Goal: Check status

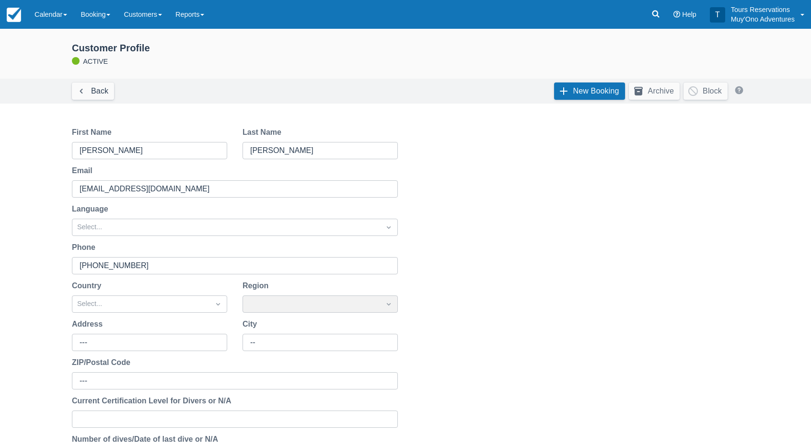
click at [642, 13] on div "Menu Calendar Booking Customer Inventory Booking Daily Manifest Daily List Note…" at bounding box center [405, 14] width 811 height 29
click at [650, 12] on link at bounding box center [656, 14] width 22 height 29
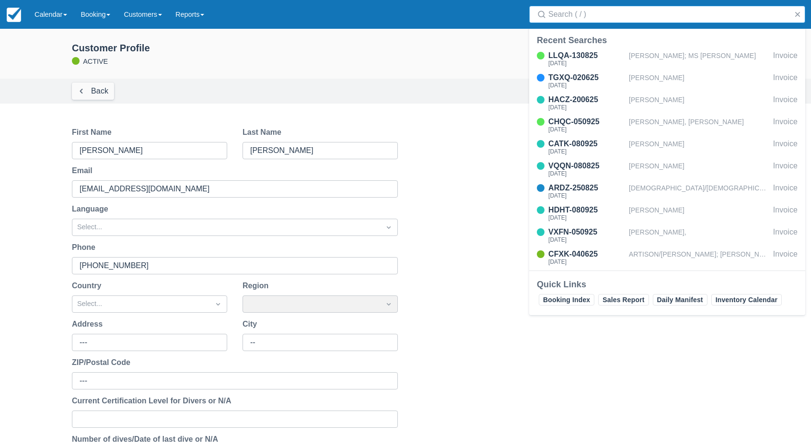
click at [644, 12] on input "Search" at bounding box center [669, 14] width 242 height 17
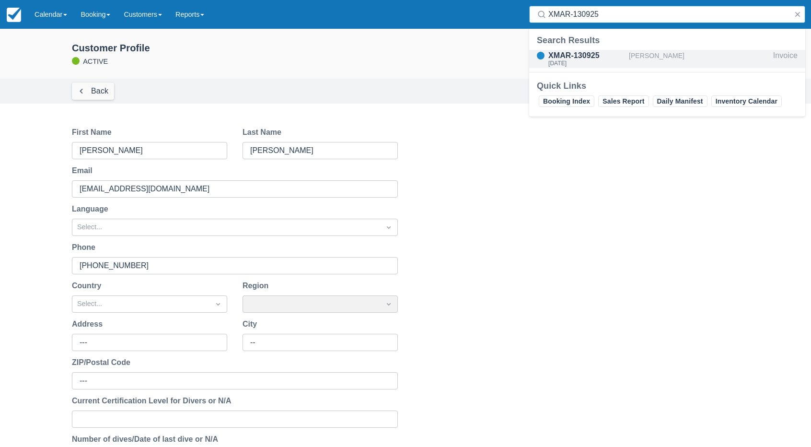
type input "XMAR-130925"
click at [616, 68] on div "XMAR-130925 Tue Sep 23, 2025" at bounding box center [586, 59] width 77 height 18
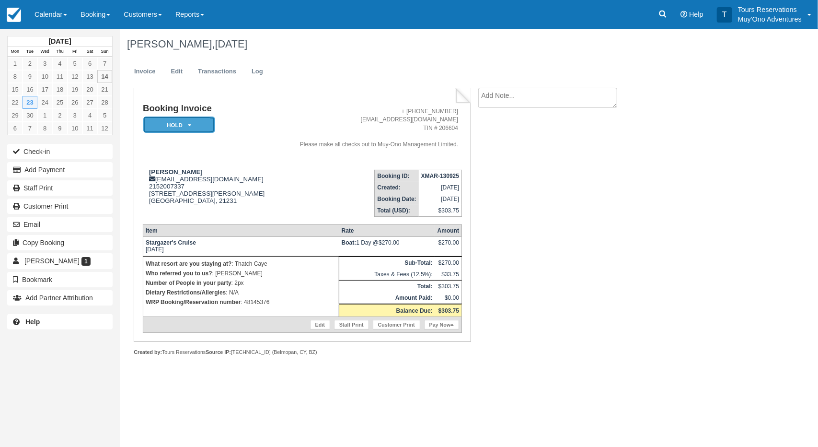
click at [174, 124] on em "HOLD" at bounding box center [179, 124] width 72 height 17
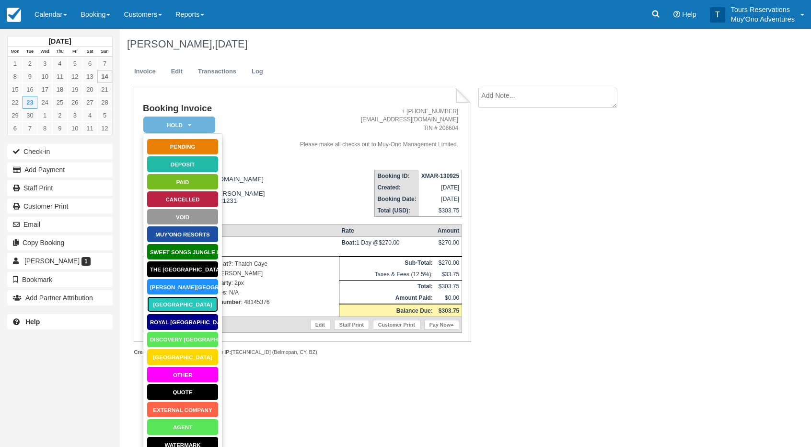
click at [189, 308] on link "[GEOGRAPHIC_DATA]" at bounding box center [183, 304] width 72 height 17
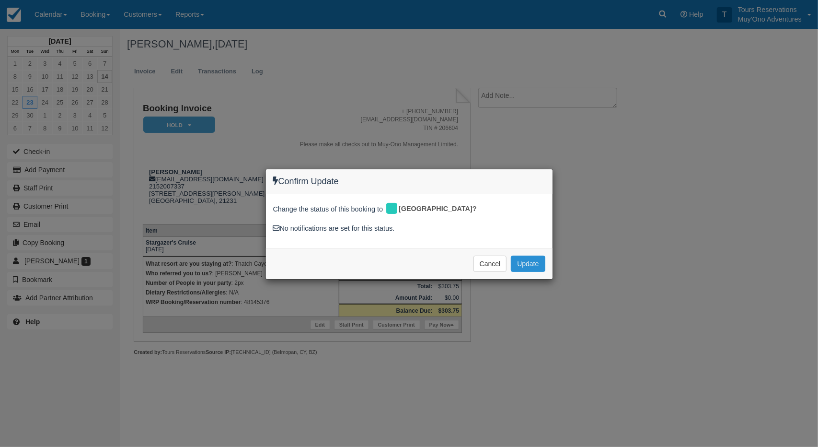
click at [536, 265] on button "Update" at bounding box center [528, 263] width 34 height 16
